Goal: Obtain resource: Download file/media

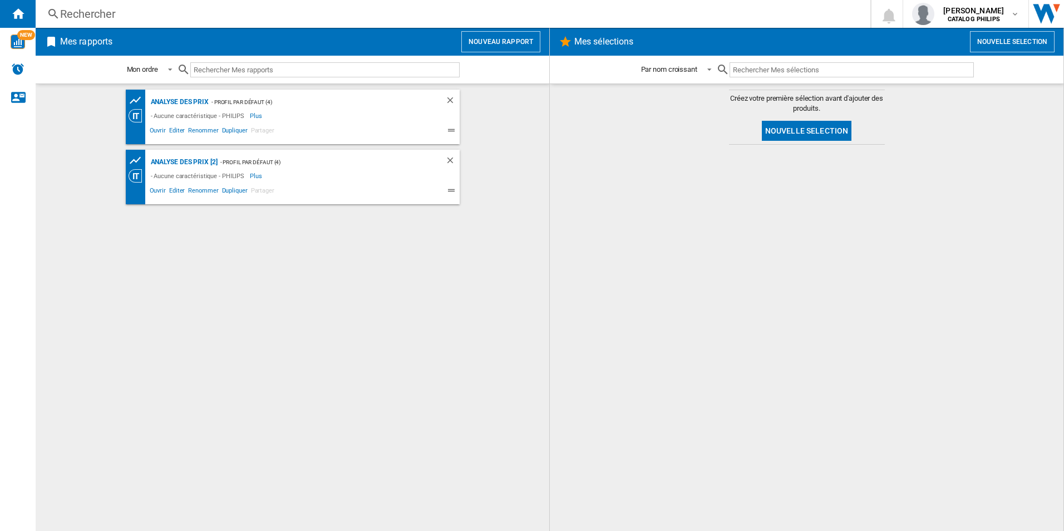
click at [172, 109] on div "- Aucune caractéristique - PHILIPS" at bounding box center [199, 115] width 102 height 13
click at [171, 102] on div "Analyse des prix" at bounding box center [178, 102] width 61 height 14
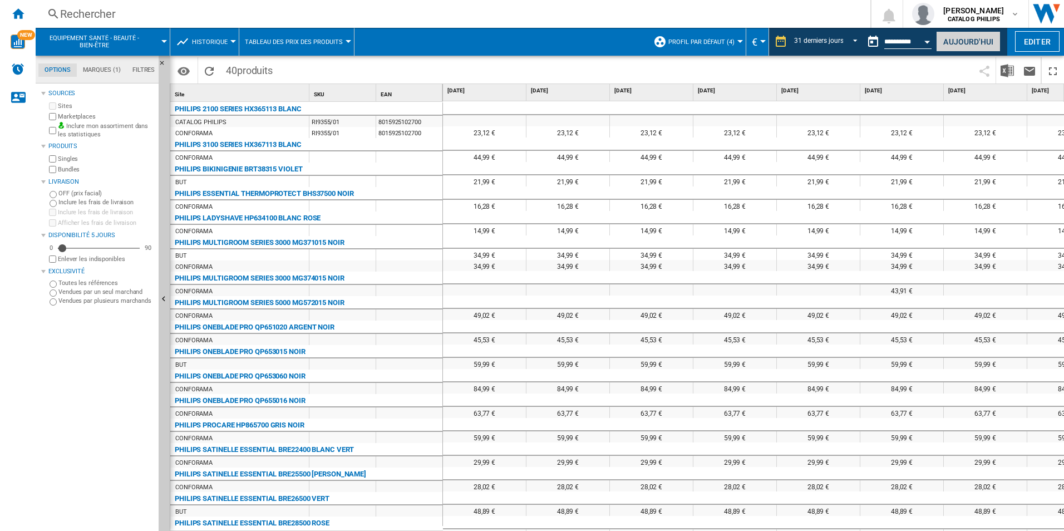
click at [969, 33] on button "Aujourd'hui" at bounding box center [968, 41] width 65 height 21
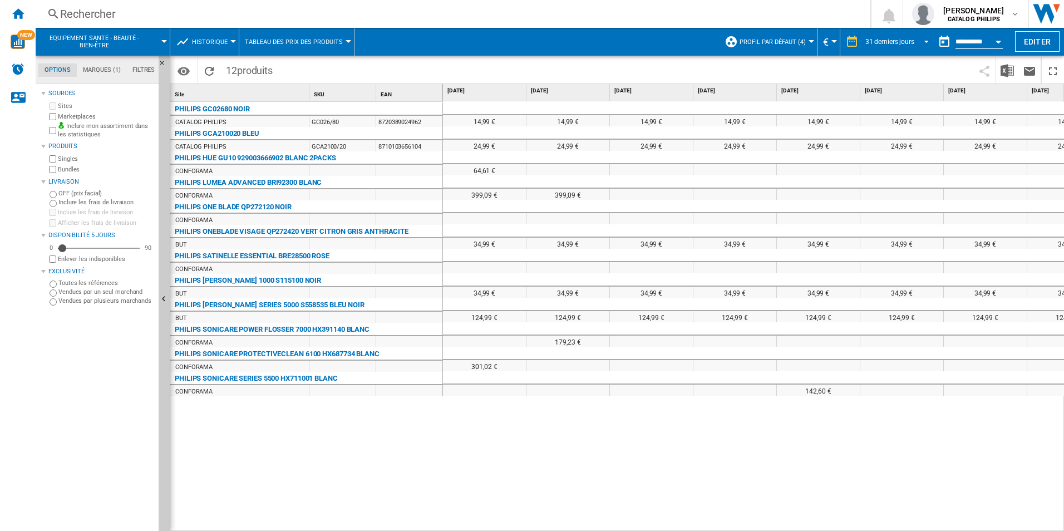
click at [925, 40] on span "REPORTS.WIZARD.STEPS.REPORT.STEPS.REPORT_OPTIONS.PERIOD: 31 derniers jours" at bounding box center [922, 41] width 13 height 10
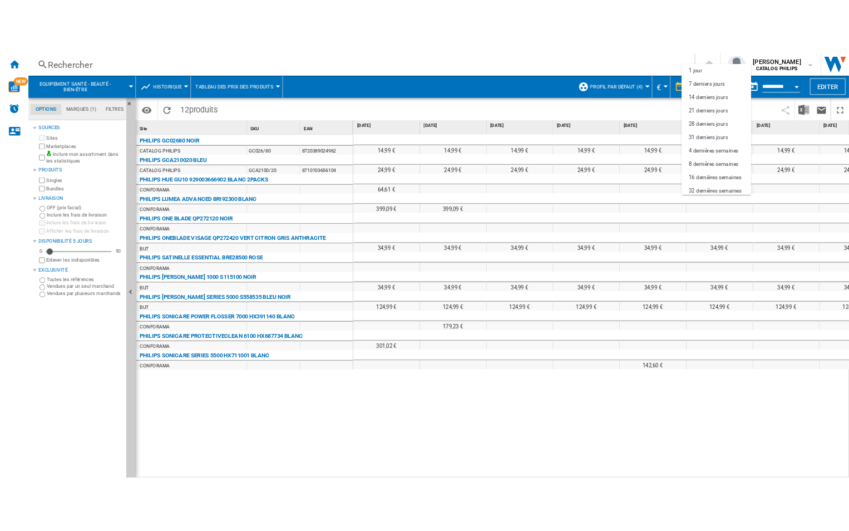
scroll to position [63, 0]
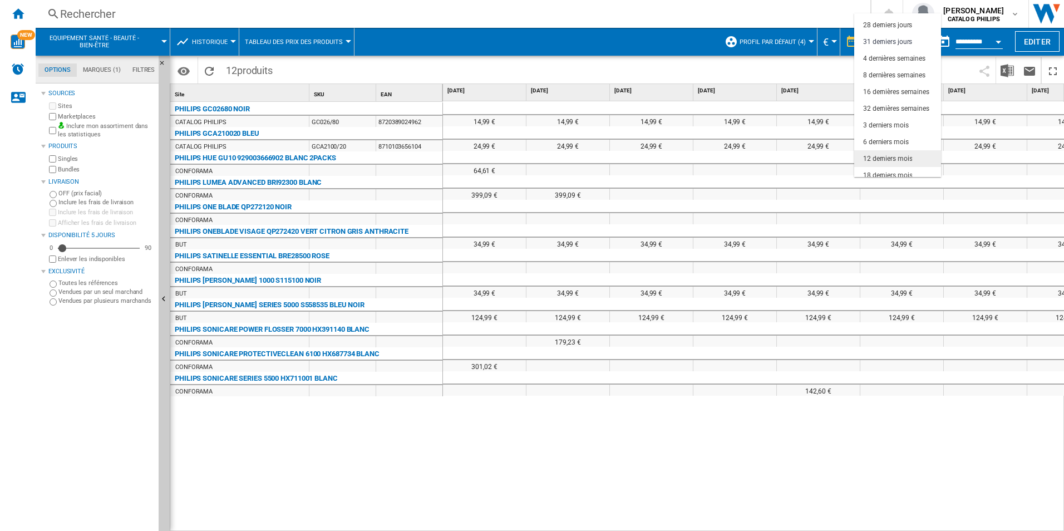
click at [874, 156] on div "12 derniers mois" at bounding box center [887, 158] width 49 height 9
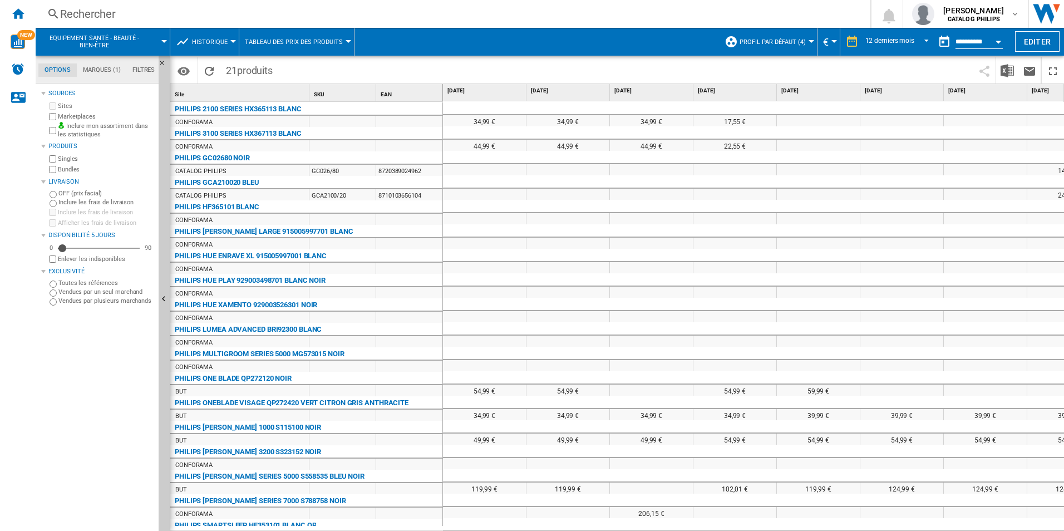
click at [345, 42] on div at bounding box center [348, 41] width 6 height 3
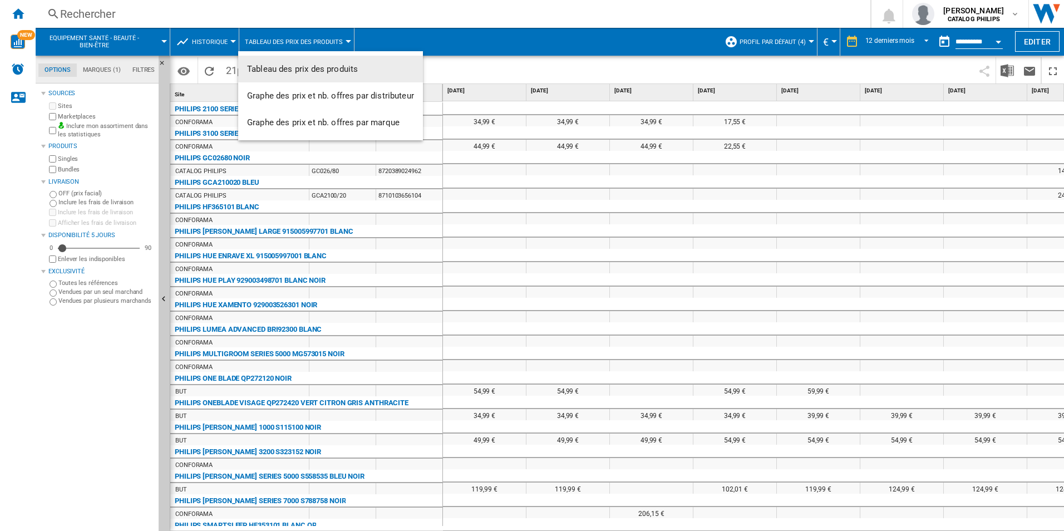
click at [344, 42] on md-backdrop at bounding box center [532, 265] width 1064 height 531
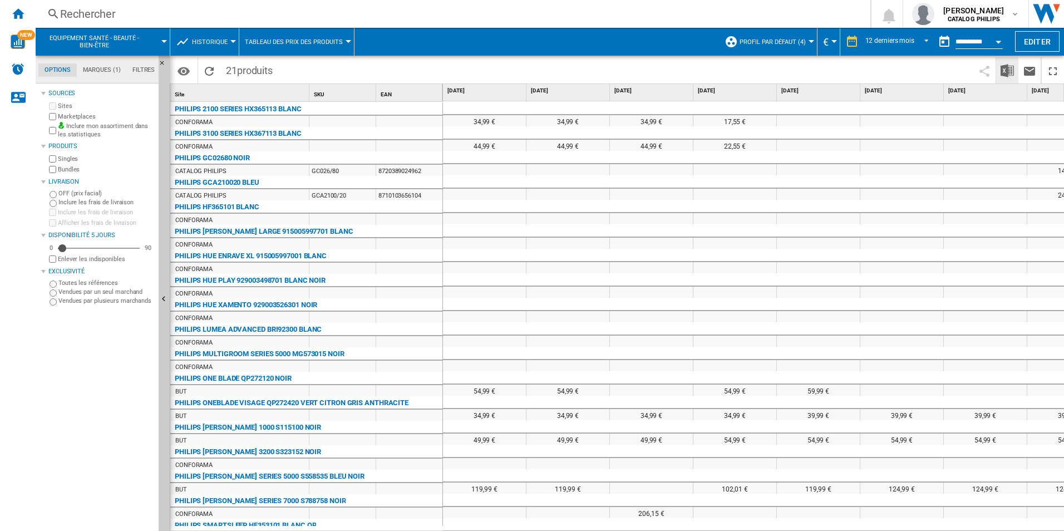
click at [1002, 72] on img "Télécharger au format Excel" at bounding box center [1006, 70] width 13 height 13
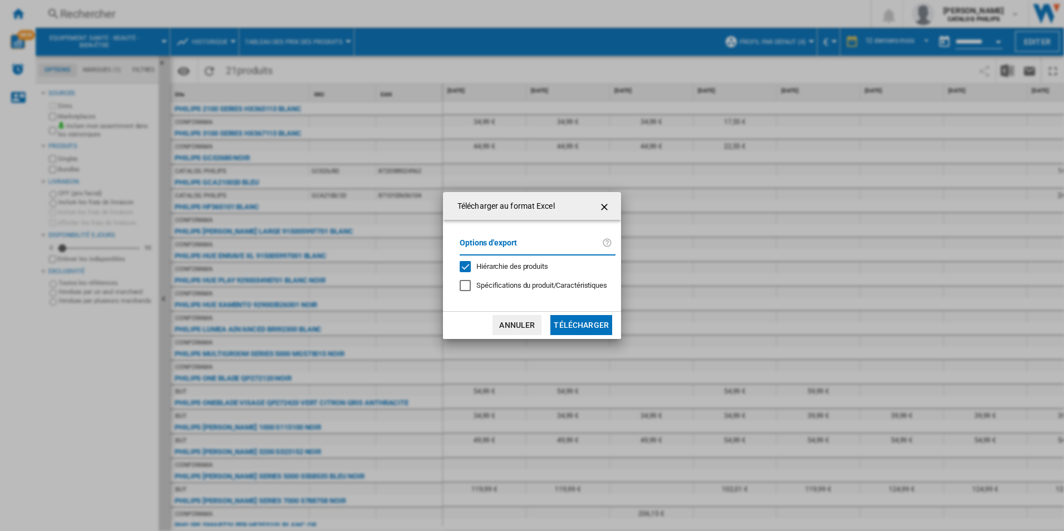
click at [573, 323] on button "Télécharger" at bounding box center [581, 325] width 62 height 20
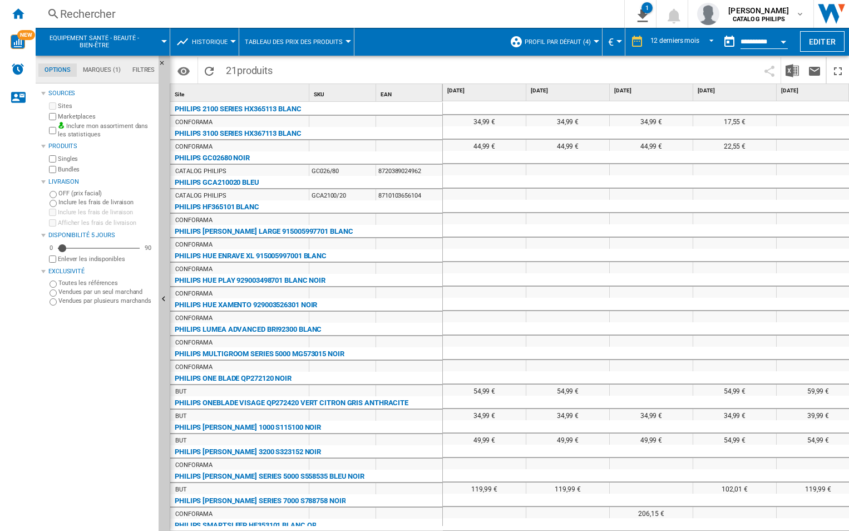
click at [92, 15] on div "Rechercher" at bounding box center [327, 14] width 535 height 16
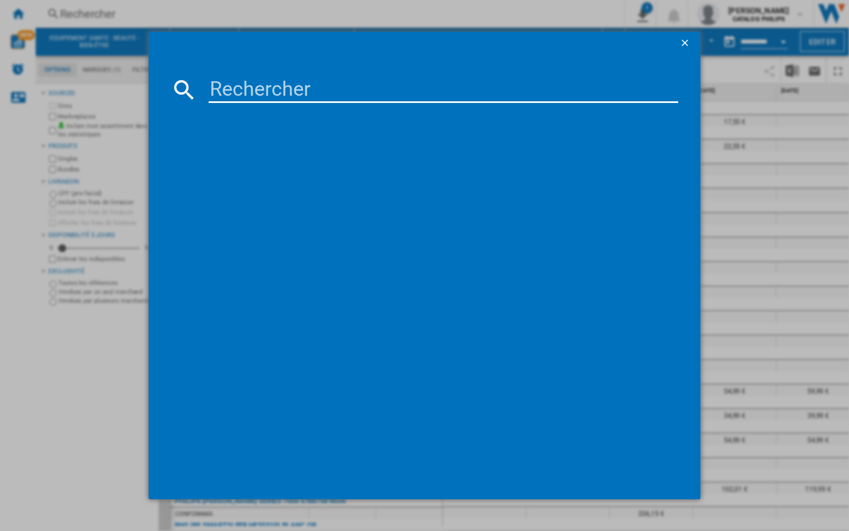
click at [253, 82] on input at bounding box center [444, 89] width 470 height 27
type input "bri921/00"
click at [680, 43] on ng-md-icon "getI18NText('BUTTONS.CLOSE_DIALOG')" at bounding box center [685, 43] width 13 height 13
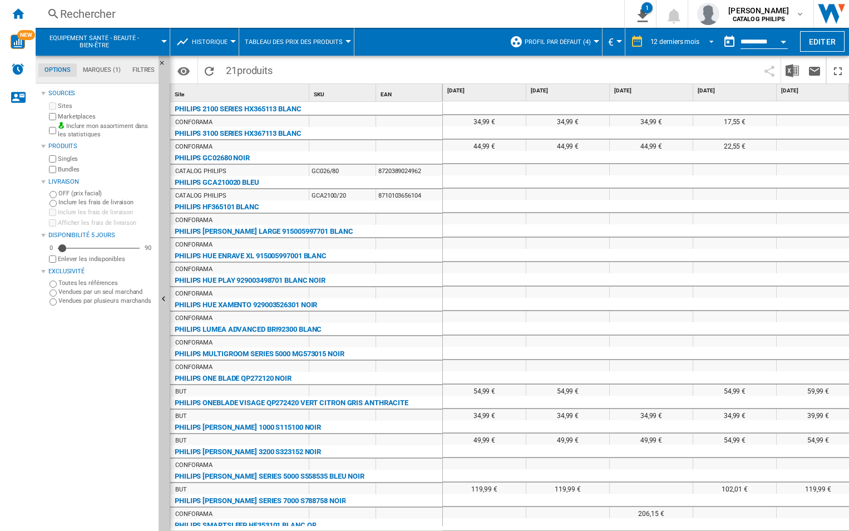
click at [707, 41] on span "REPORTS.WIZARD.STEPS.REPORT.STEPS.REPORT_OPTIONS.PERIOD: 12 derniers mois" at bounding box center [707, 41] width 13 height 10
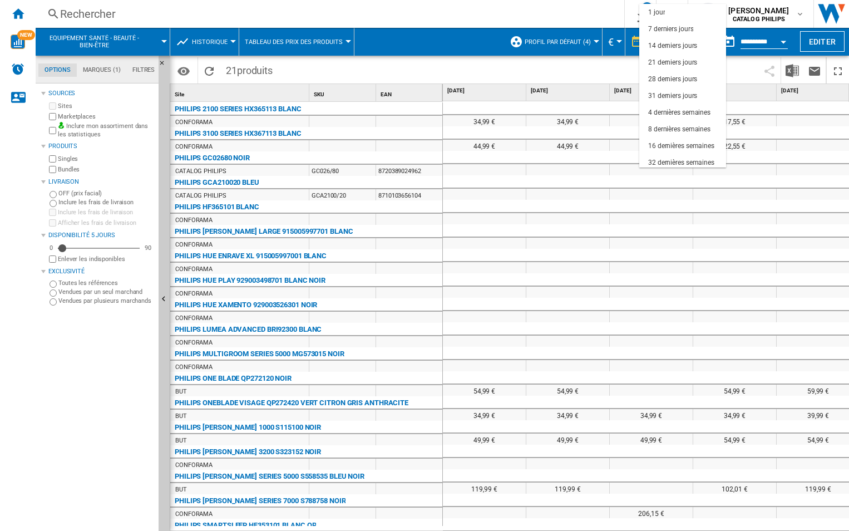
scroll to position [70, 0]
click at [671, 24] on div "31 derniers jours" at bounding box center [672, 25] width 49 height 9
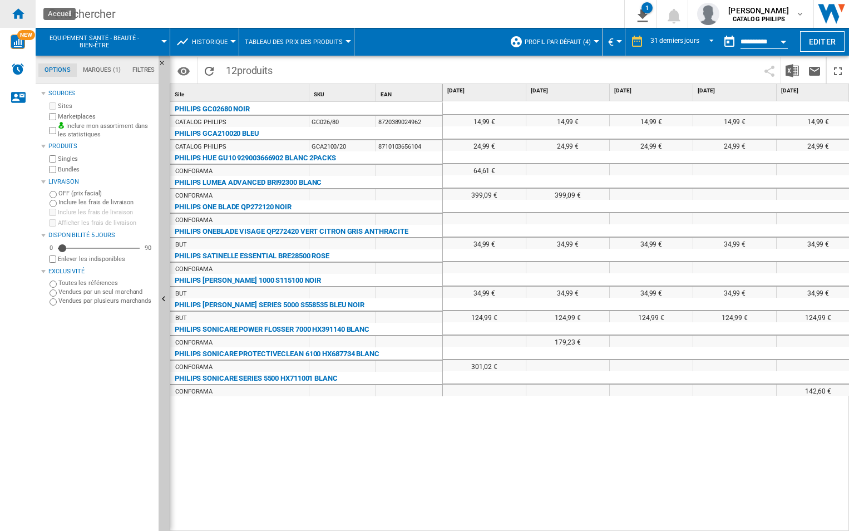
click at [16, 14] on ng-md-icon "Accueil" at bounding box center [17, 13] width 13 height 13
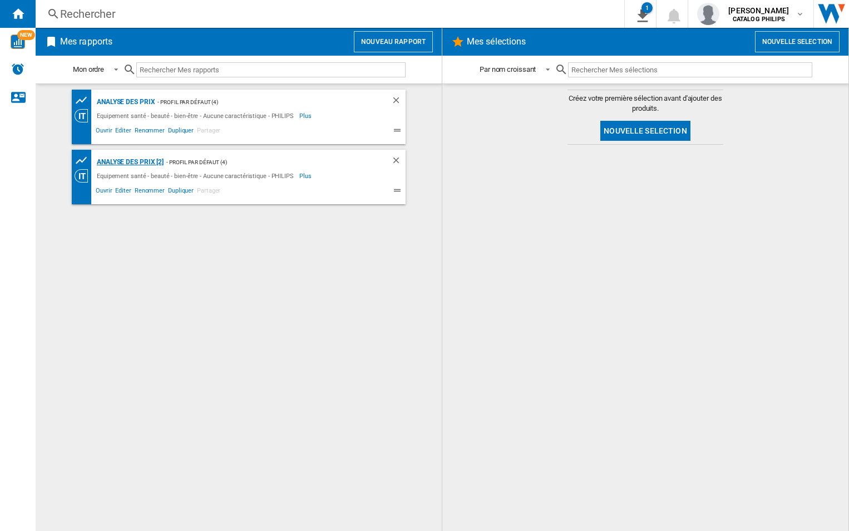
click at [137, 163] on div "Analyse des prix [2]" at bounding box center [129, 162] width 70 height 14
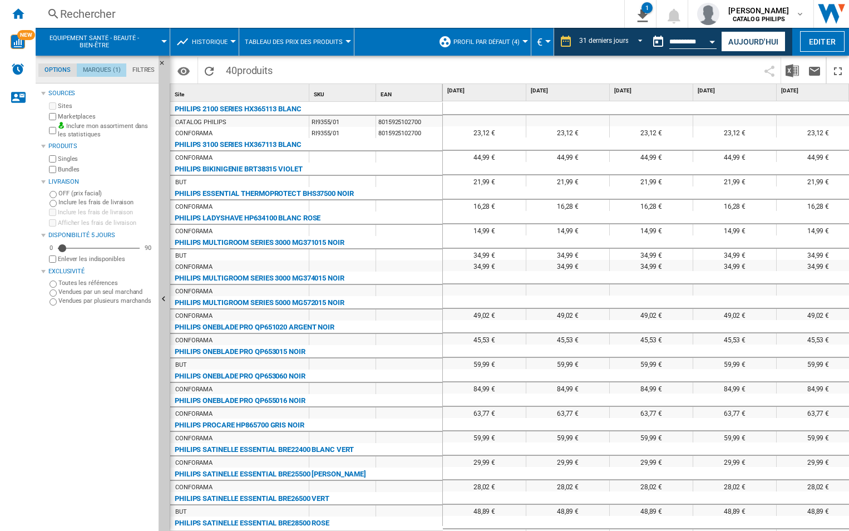
click at [105, 66] on md-tab-item "Marques (1)" at bounding box center [102, 69] width 50 height 13
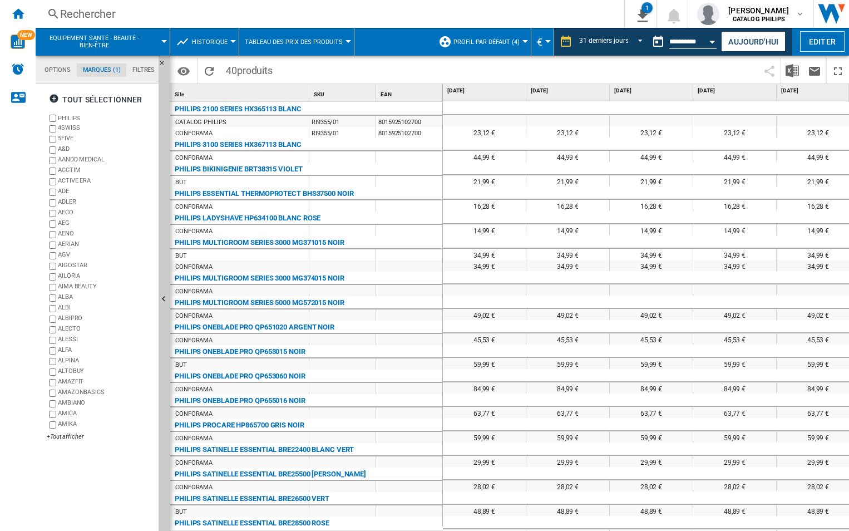
click at [135, 66] on md-tab-item "Filtres" at bounding box center [143, 69] width 34 height 13
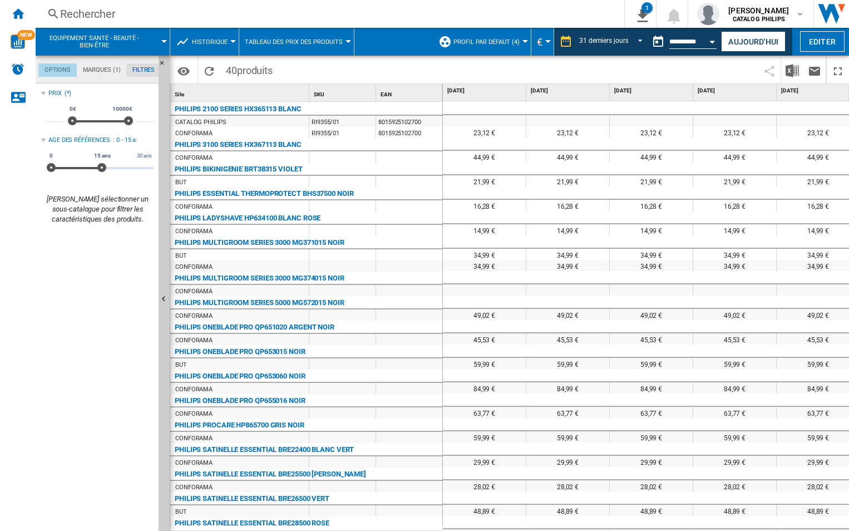
click at [59, 66] on md-tab-item "Options" at bounding box center [57, 69] width 38 height 13
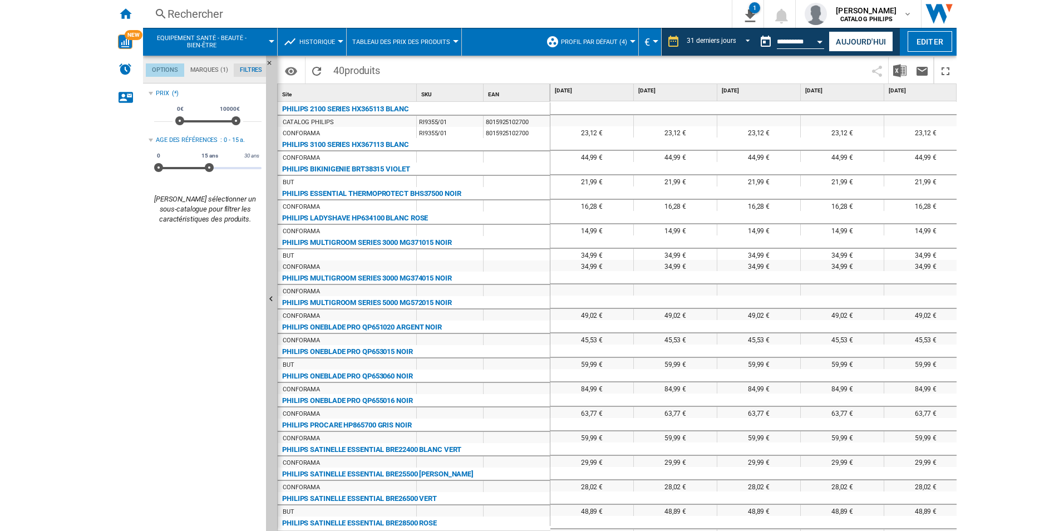
scroll to position [13, 0]
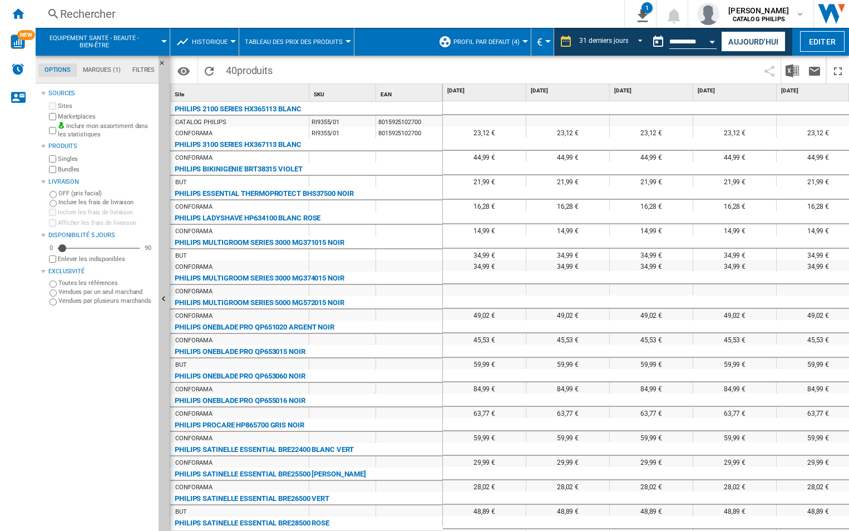
click at [522, 40] on div at bounding box center [525, 41] width 6 height 3
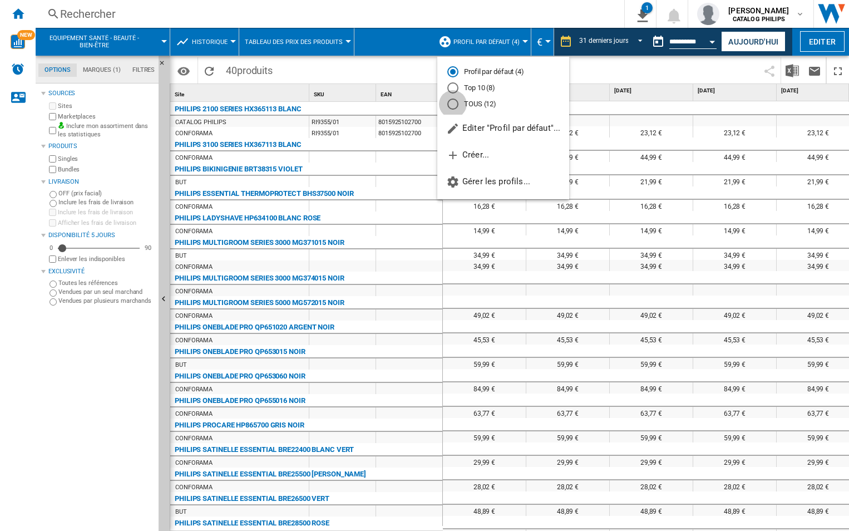
click at [455, 103] on div "TOUS (12)" at bounding box center [452, 103] width 11 height 11
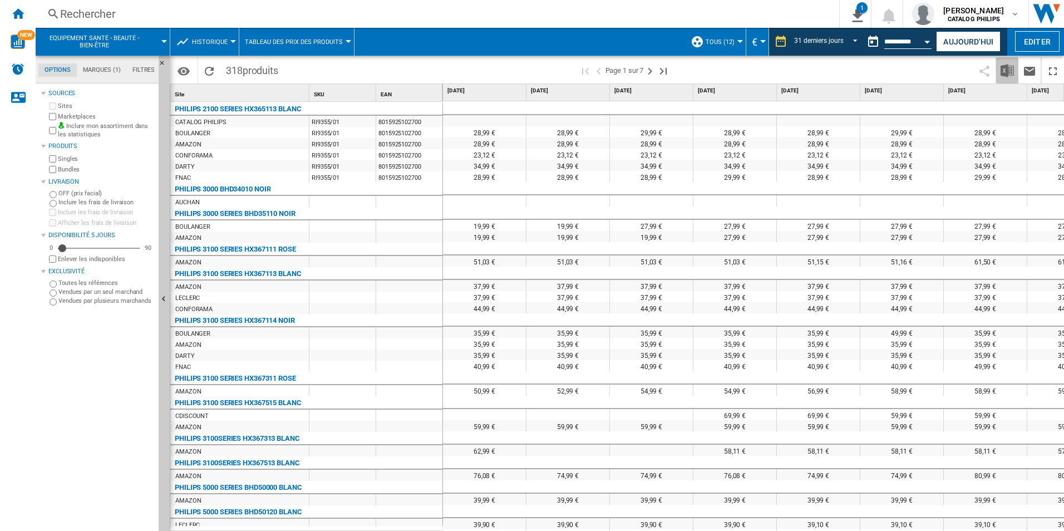
click at [1000, 71] on button "Télécharger au format Excel" at bounding box center [1007, 70] width 22 height 26
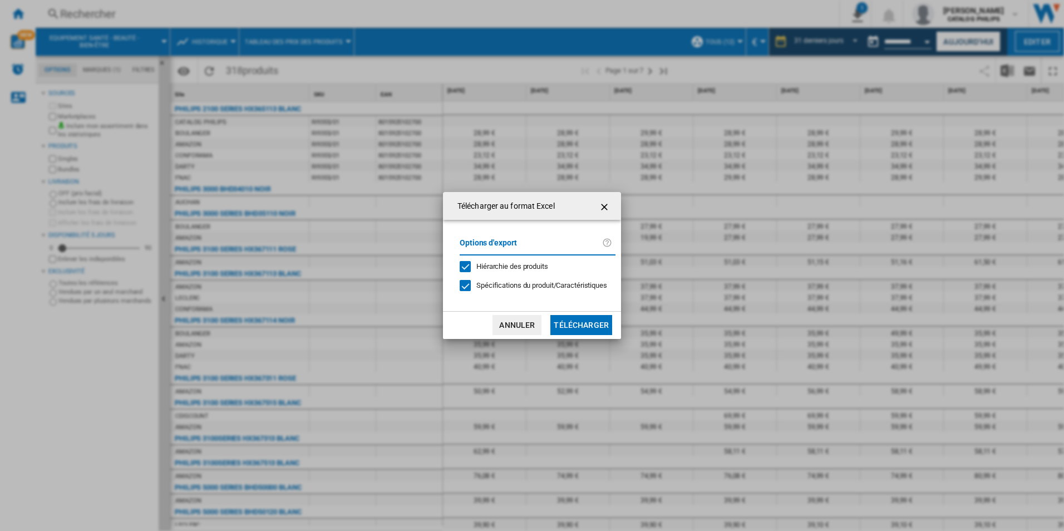
click at [584, 323] on button "Télécharger" at bounding box center [581, 325] width 62 height 20
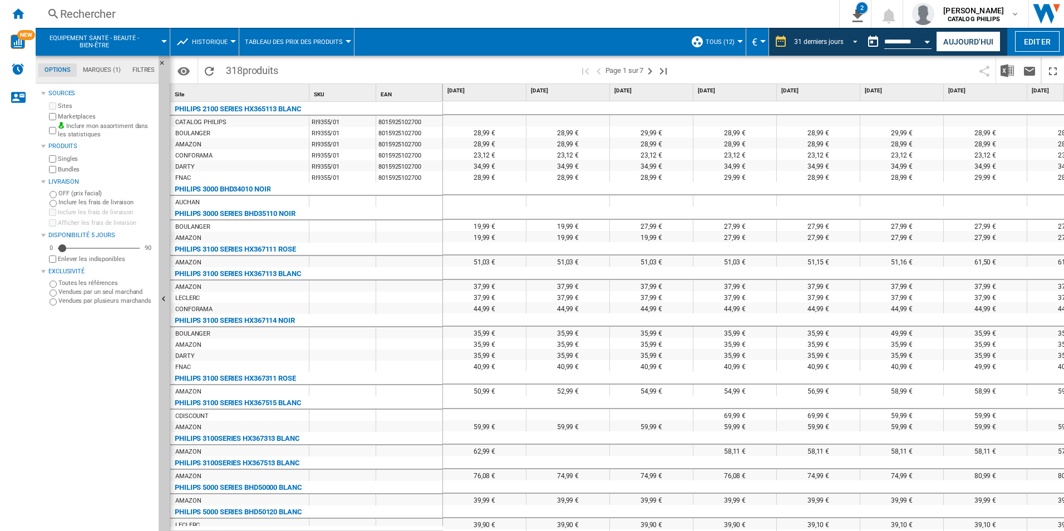
click at [856, 36] on span "REPORTS.WIZARD.STEPS.REPORT.STEPS.REPORT_OPTIONS.PERIOD: 31 derniers jours" at bounding box center [851, 41] width 13 height 10
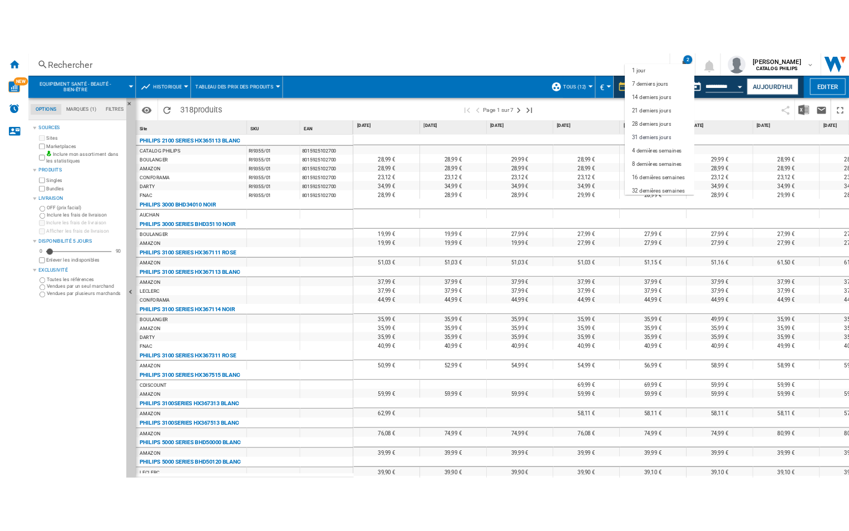
scroll to position [63, 0]
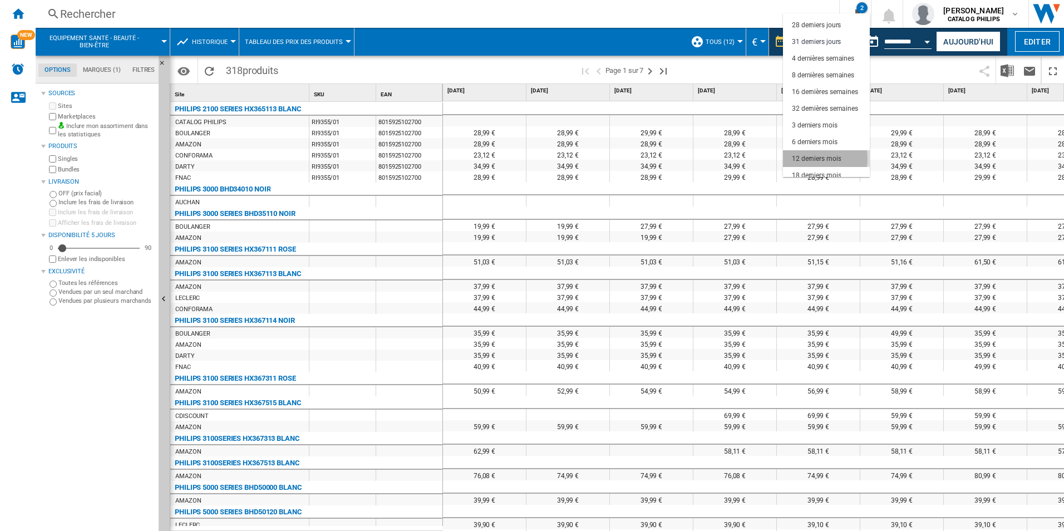
click at [804, 159] on div "12 derniers mois" at bounding box center [816, 158] width 49 height 9
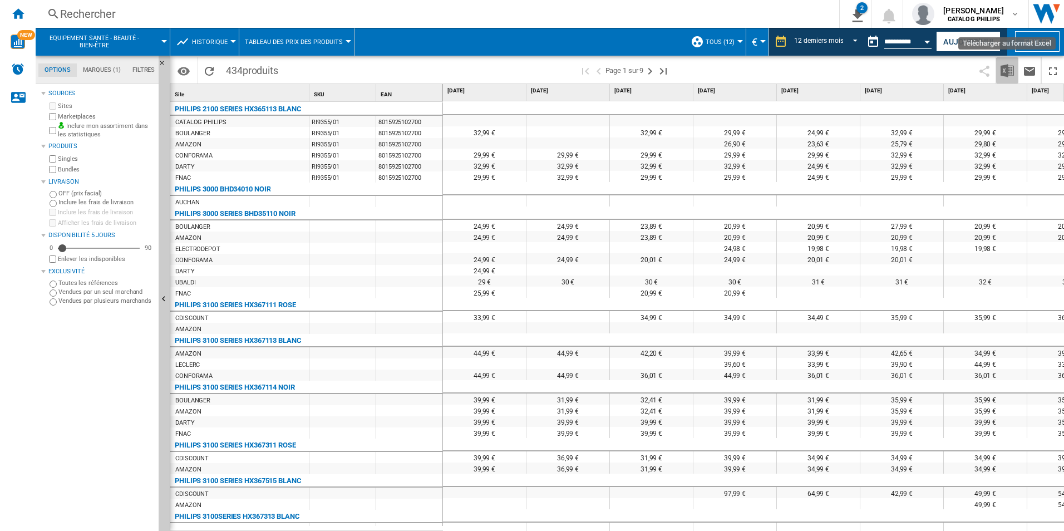
click at [1003, 75] on img "Télécharger au format Excel" at bounding box center [1006, 70] width 13 height 13
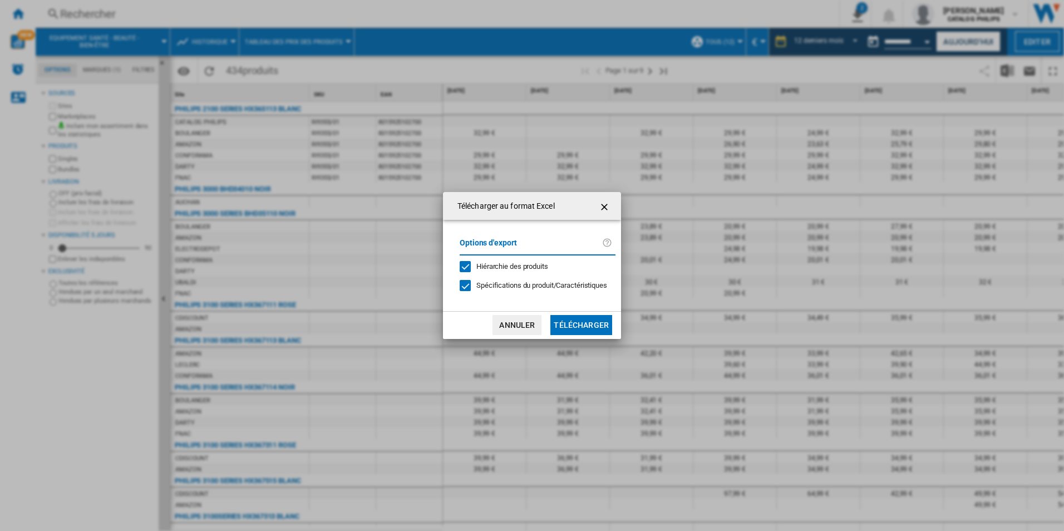
click at [590, 329] on button "Télécharger" at bounding box center [581, 325] width 62 height 20
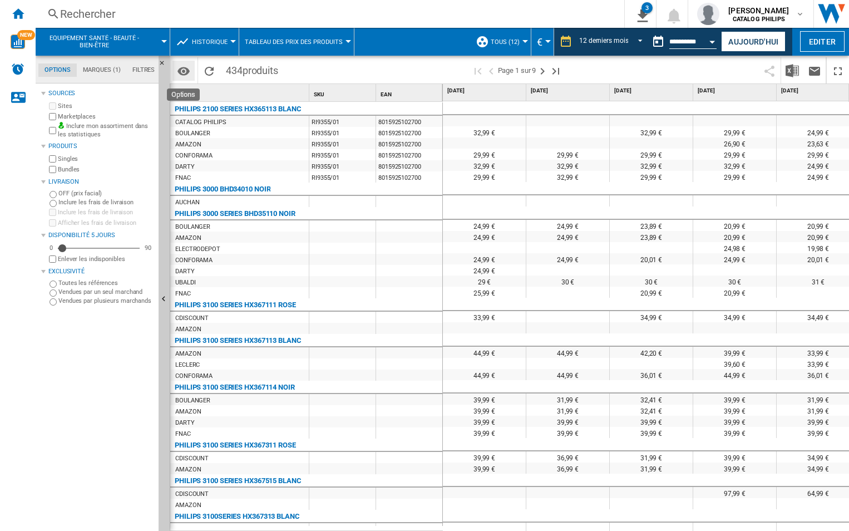
click at [184, 68] on md-icon "Options" at bounding box center [183, 71] width 13 height 13
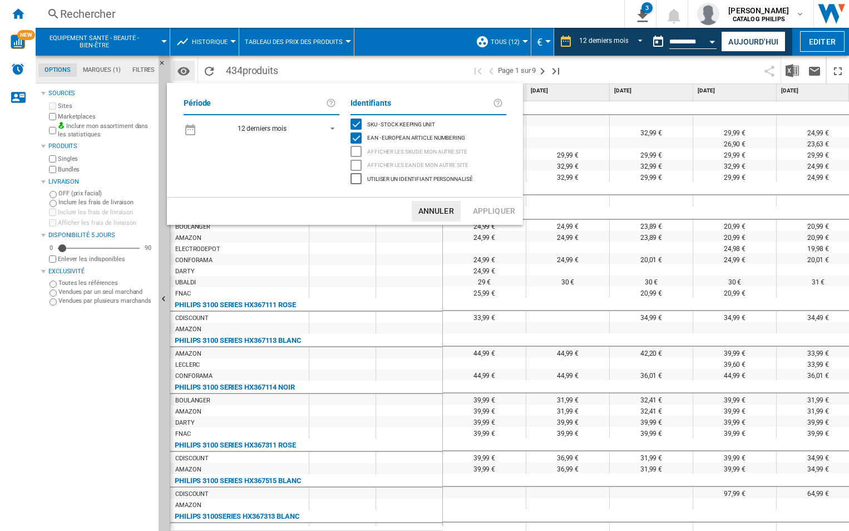
click at [184, 68] on md-backdrop at bounding box center [424, 265] width 849 height 531
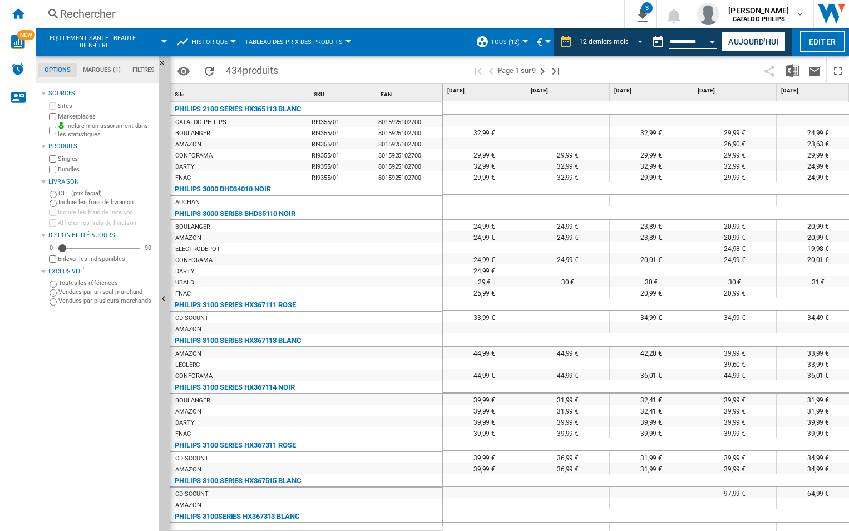
click at [634, 40] on span "REPORTS.WIZARD.STEPS.REPORT.STEPS.REPORT_OPTIONS.PERIOD: 12 derniers mois" at bounding box center [636, 41] width 13 height 10
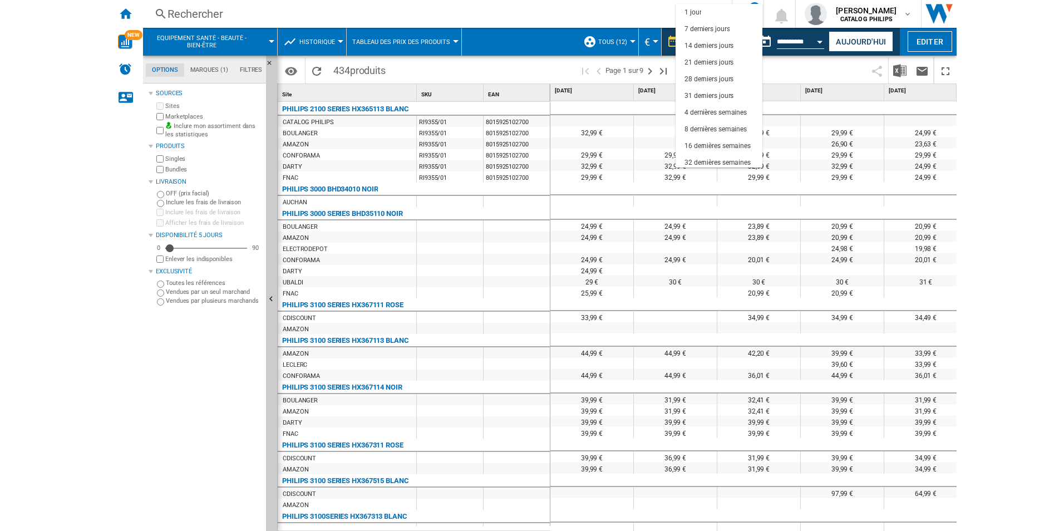
scroll to position [70, 0]
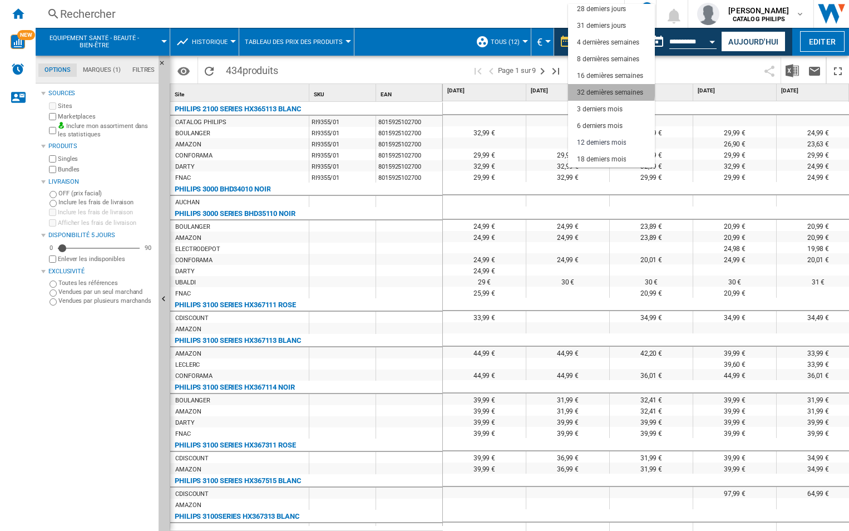
click at [611, 90] on div "32 dernières semaines" at bounding box center [610, 92] width 66 height 9
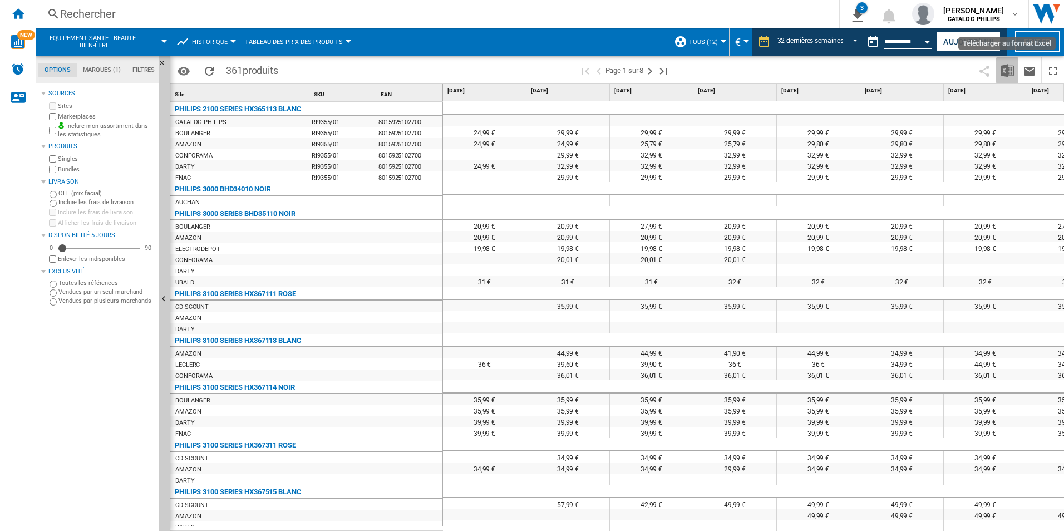
click at [1008, 72] on img "Télécharger au format Excel" at bounding box center [1006, 70] width 13 height 13
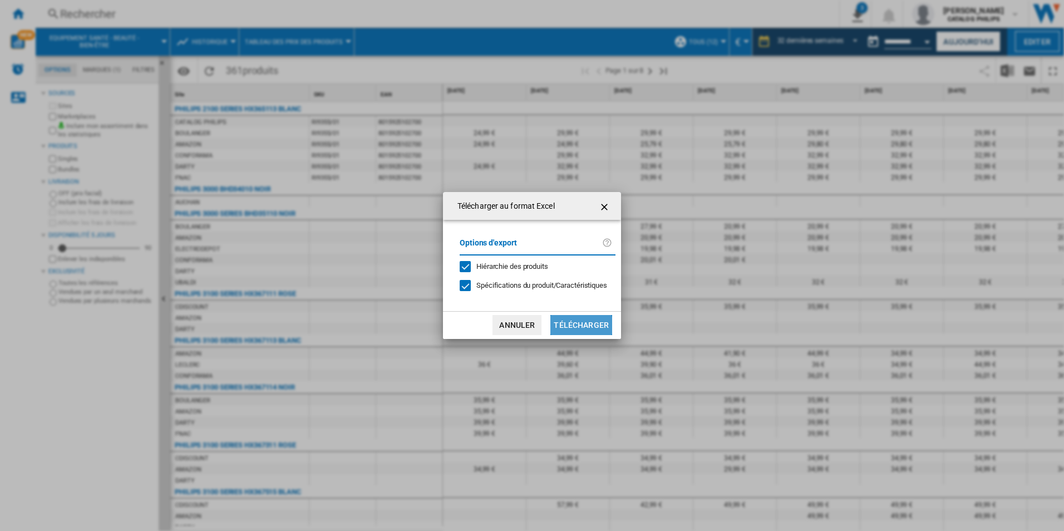
click at [571, 329] on button "Télécharger" at bounding box center [581, 325] width 62 height 20
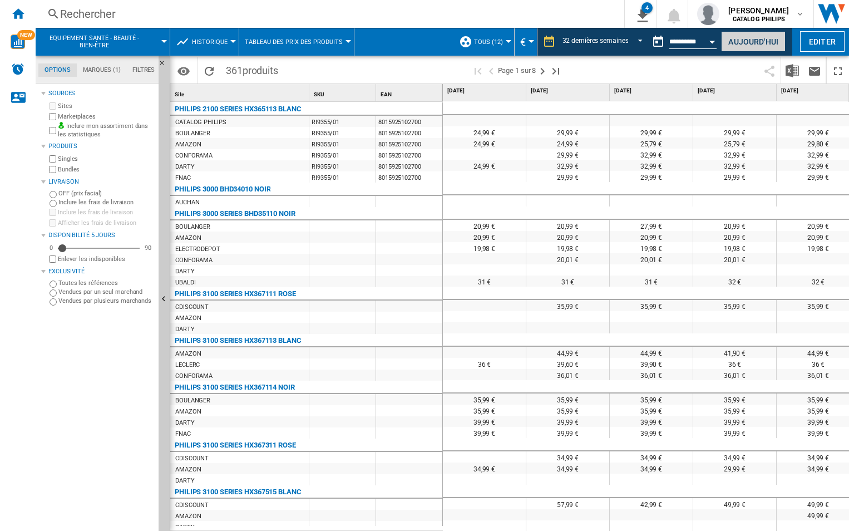
click at [744, 39] on button "Aujourd'hui" at bounding box center [753, 41] width 65 height 21
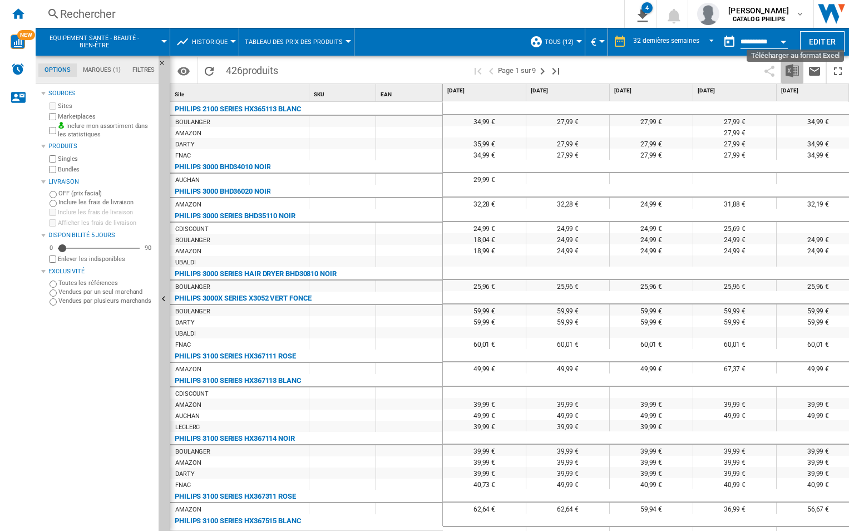
click at [790, 71] on img "Télécharger au format Excel" at bounding box center [791, 70] width 13 height 13
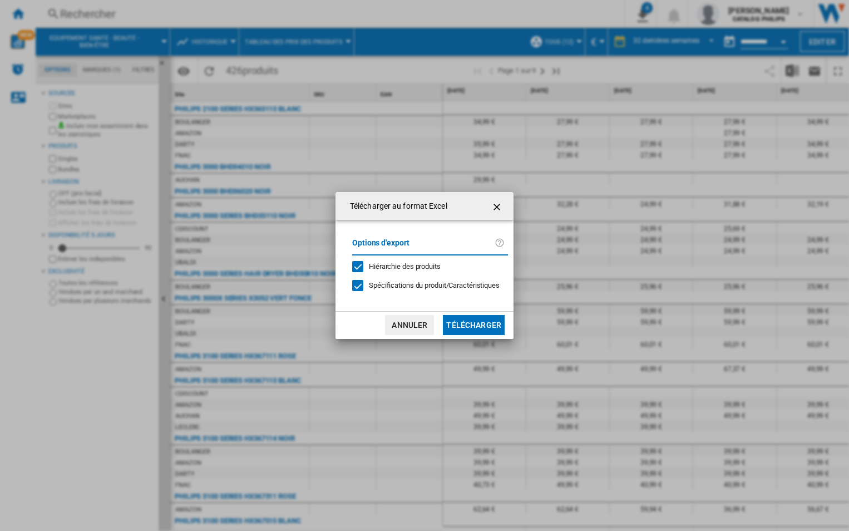
click at [491, 326] on button "Télécharger" at bounding box center [474, 325] width 62 height 20
